Goal: Browse casually

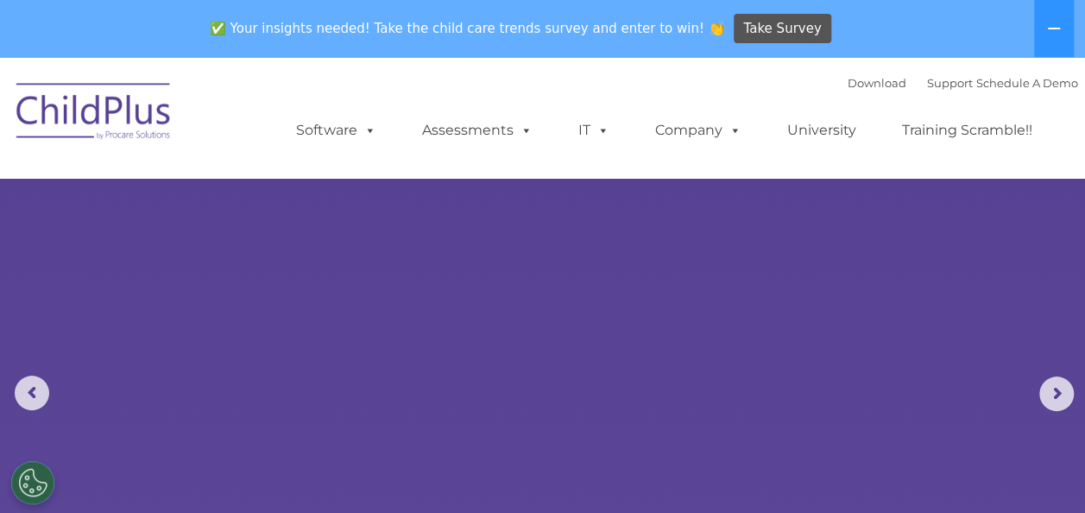
select select "MEDIUM"
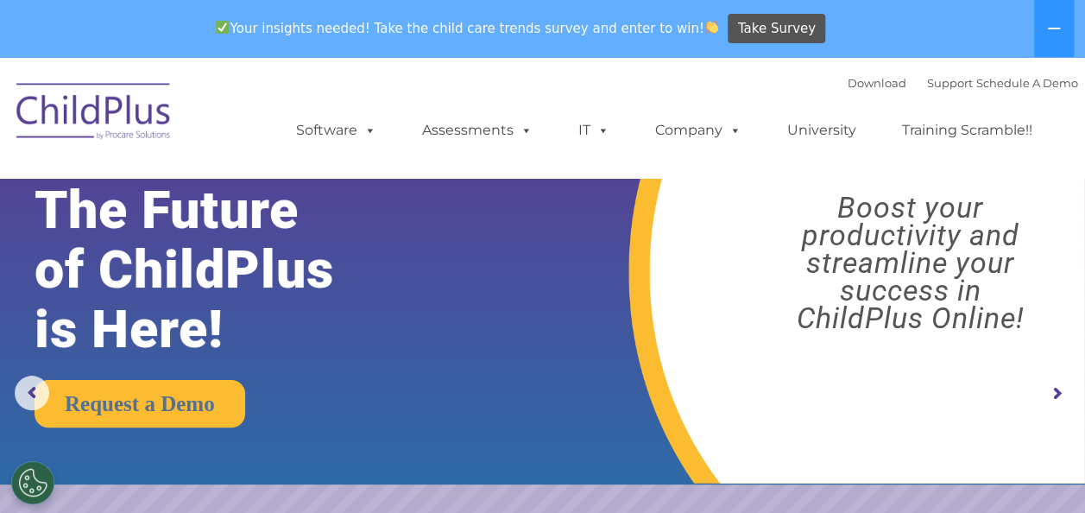
click at [922, 24] on div "Your insights needed! Take the child care trends survey and enter to win! Take …" at bounding box center [518, 29] width 1037 height 56
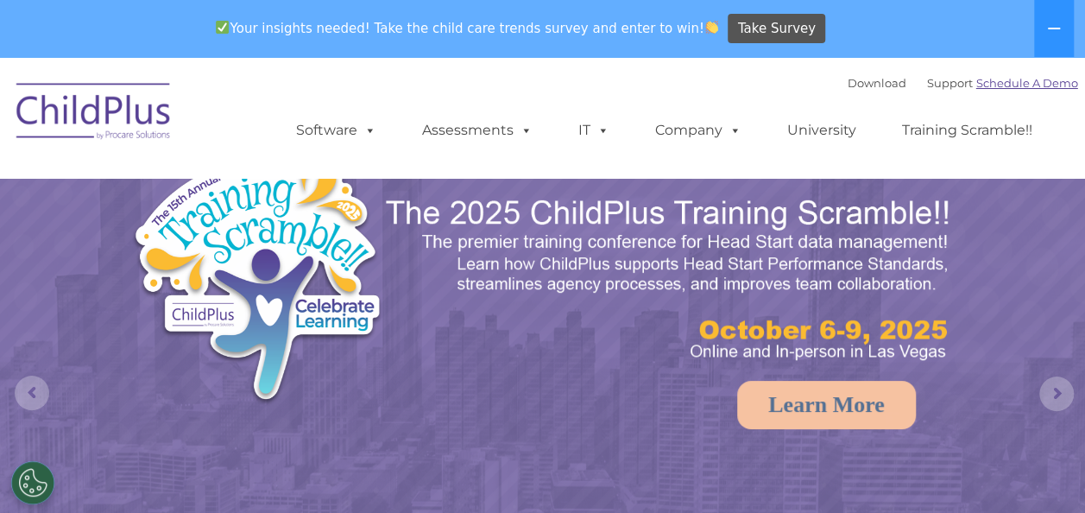
select select "MEDIUM"
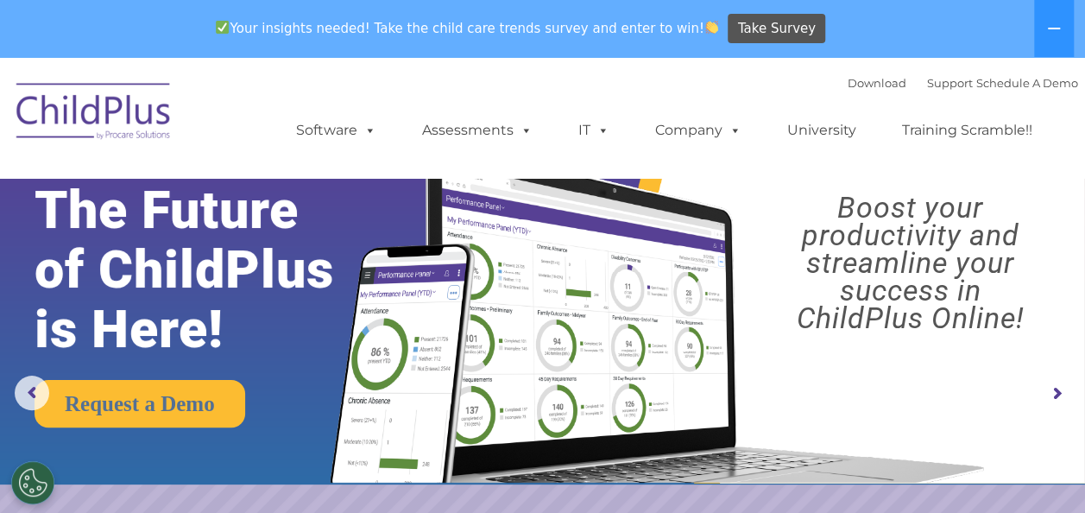
click at [149, 95] on img at bounding box center [94, 114] width 173 height 86
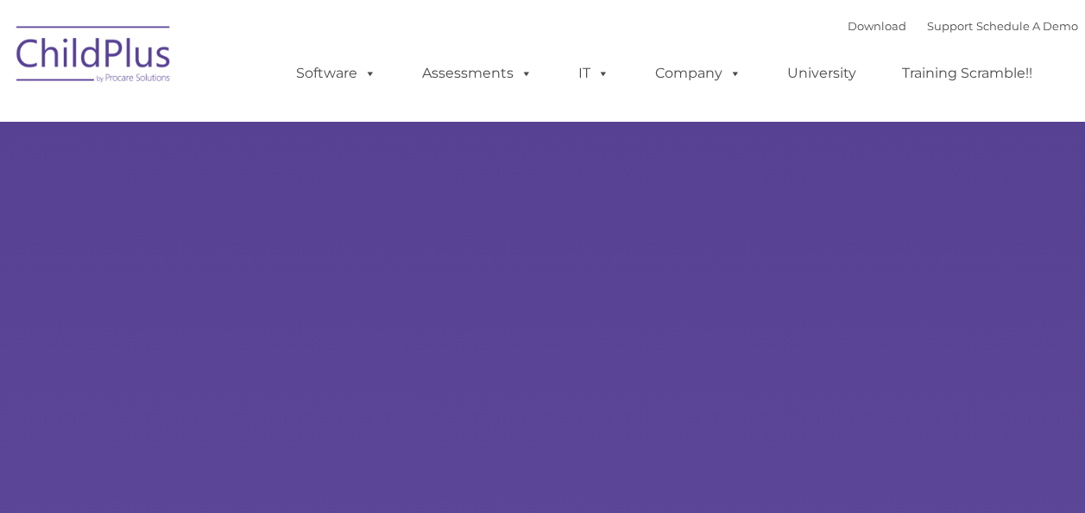
type input ""
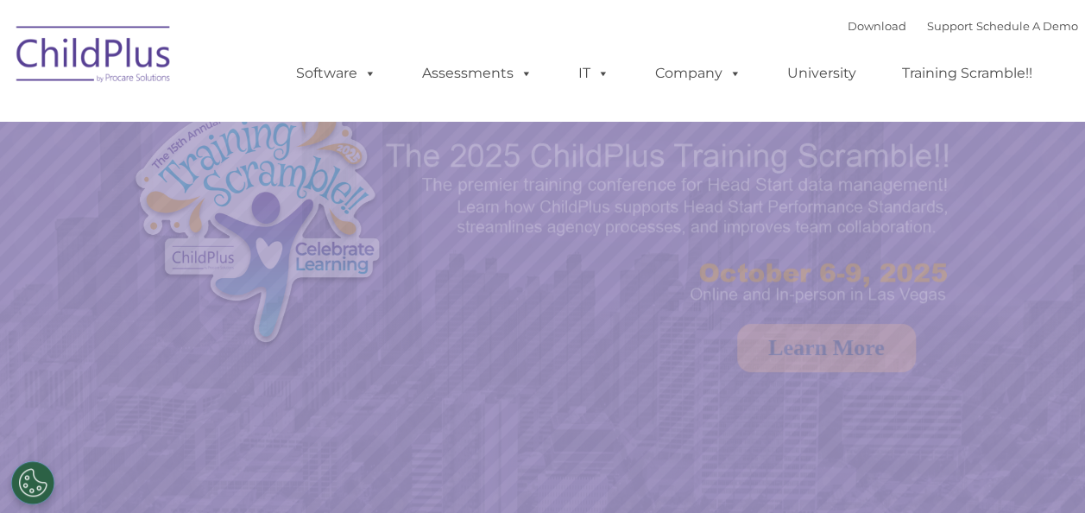
select select "MEDIUM"
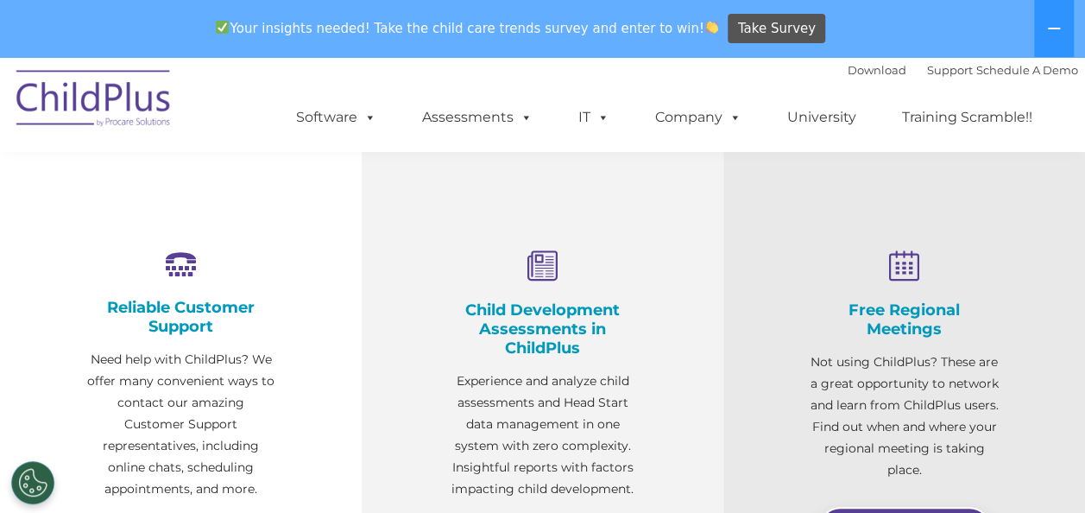
scroll to position [470, 0]
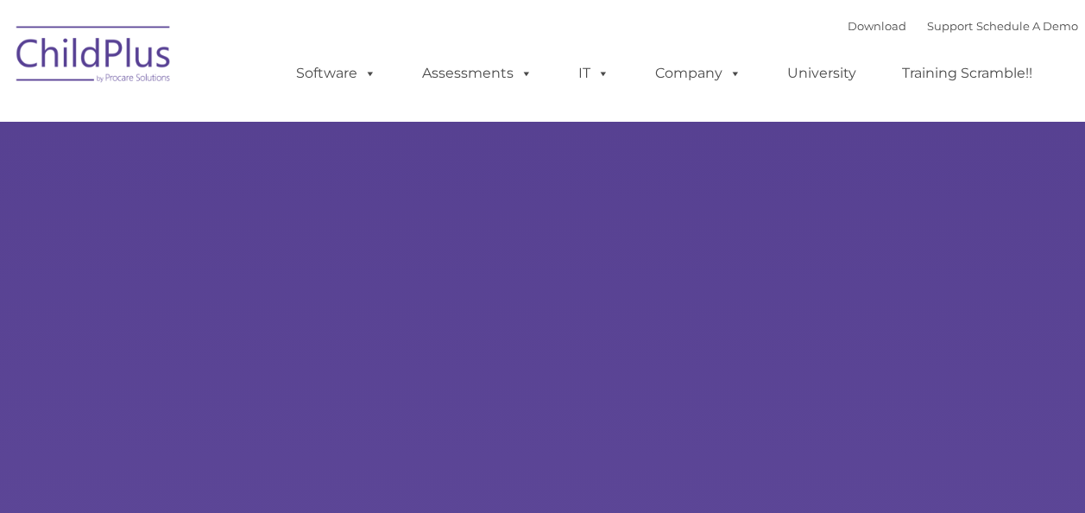
type input ""
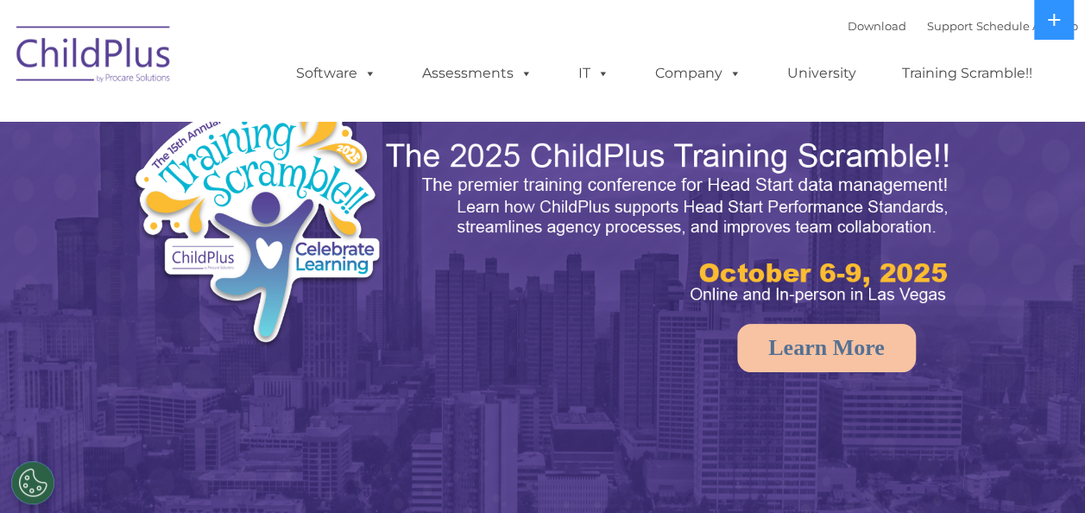
select select "MEDIUM"
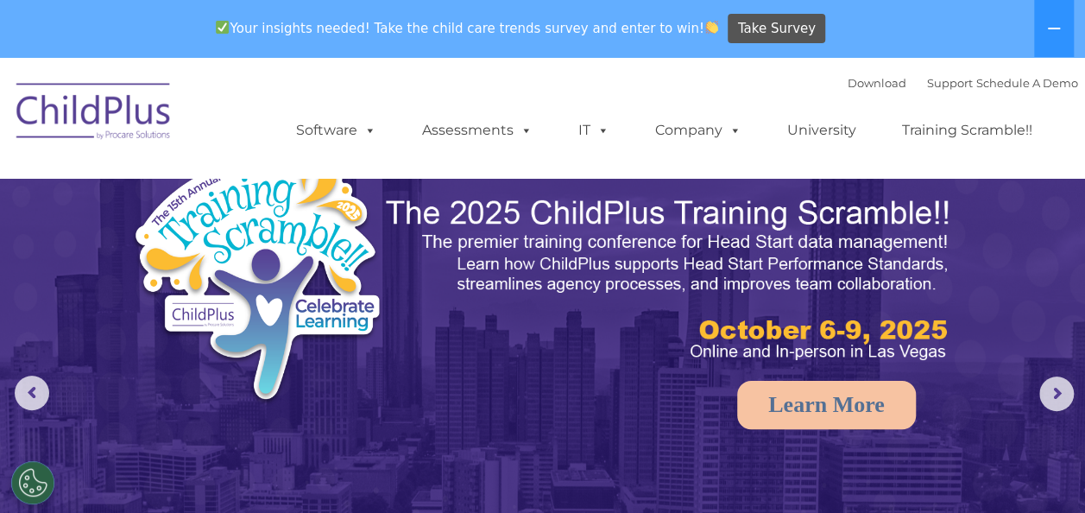
click at [569, 399] on img at bounding box center [542, 398] width 1085 height 683
